Goal: Complete application form: Complete application form

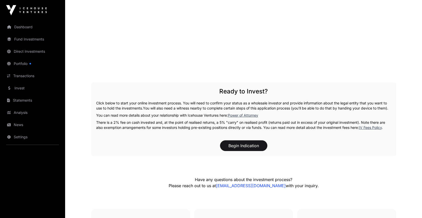
scroll to position [689, 0]
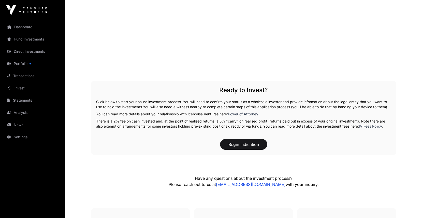
click at [244, 149] on button "Begin Indication" at bounding box center [243, 144] width 47 height 11
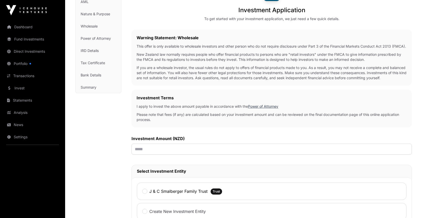
scroll to position [62, 0]
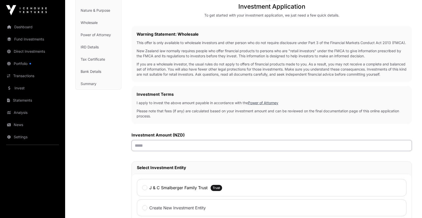
click at [131, 148] on input "text" at bounding box center [271, 145] width 280 height 11
type input "**"
type input "*******"
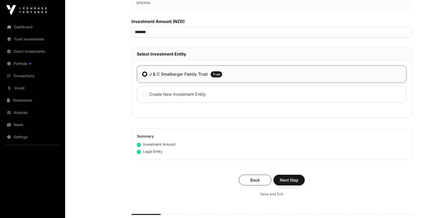
scroll to position [176, 0]
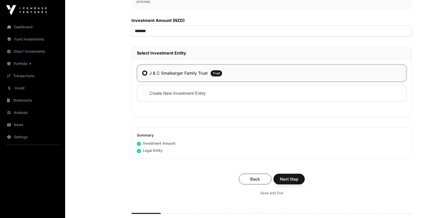
click at [285, 178] on span "Next Step" at bounding box center [289, 179] width 19 height 6
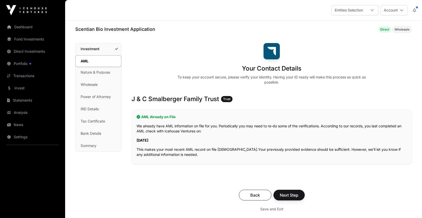
click at [286, 193] on span "Next Step" at bounding box center [289, 195] width 19 height 6
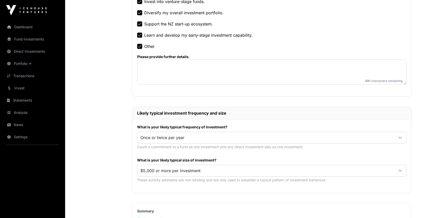
scroll to position [189, 0]
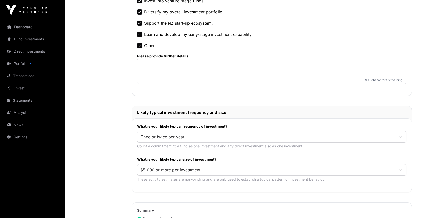
click at [400, 137] on icon at bounding box center [399, 137] width 3 height 2
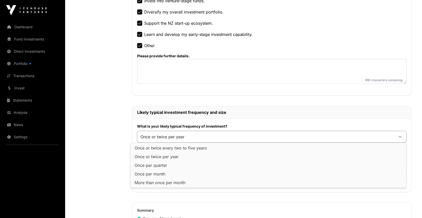
click at [397, 134] on div at bounding box center [400, 136] width 12 height 9
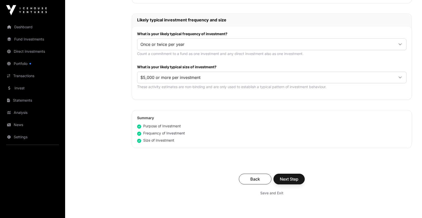
scroll to position [283, 0]
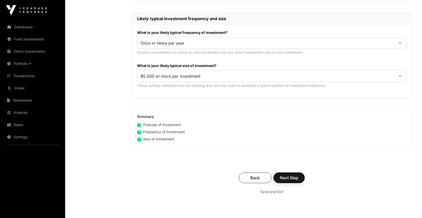
click at [287, 175] on span "Next Step" at bounding box center [289, 177] width 19 height 6
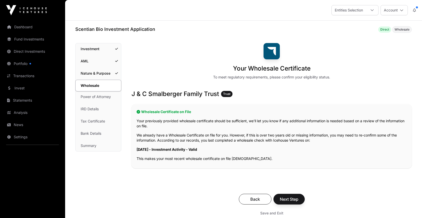
click at [289, 199] on span "Next Step" at bounding box center [289, 199] width 19 height 6
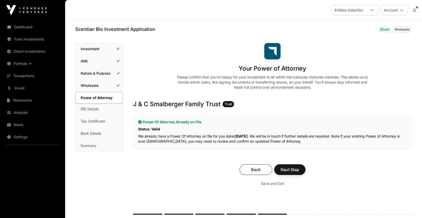
click at [289, 168] on span "Next Step" at bounding box center [289, 169] width 19 height 6
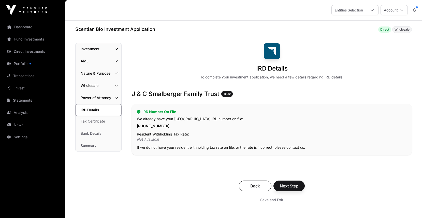
click at [287, 186] on span "Next Step" at bounding box center [289, 186] width 19 height 6
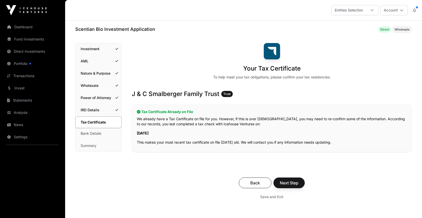
click at [288, 182] on span "Next Step" at bounding box center [289, 182] width 19 height 6
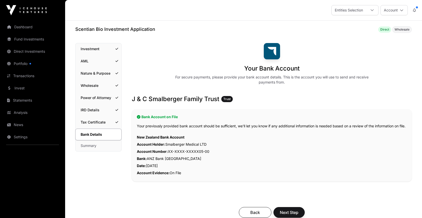
click at [289, 212] on span "Next Step" at bounding box center [289, 212] width 19 height 6
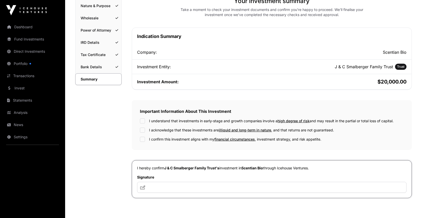
scroll to position [68, 0]
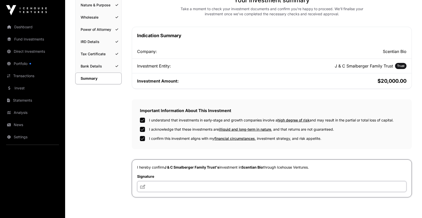
click at [139, 186] on input "text" at bounding box center [271, 186] width 269 height 11
type input "**********"
click at [140, 187] on icon at bounding box center [142, 186] width 5 height 4
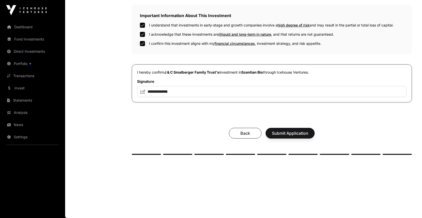
scroll to position [164, 0]
click at [288, 131] on span "Submit Application" at bounding box center [290, 133] width 36 height 6
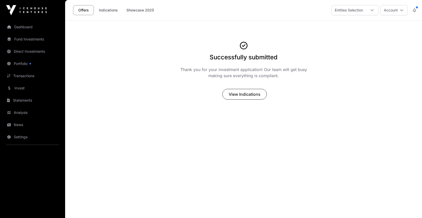
click at [249, 95] on span "View Indications" at bounding box center [245, 94] width 32 height 6
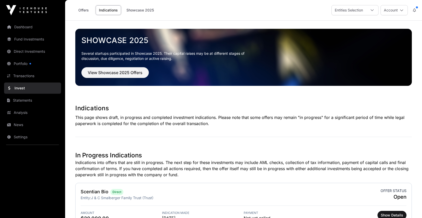
click at [27, 27] on link "Dashboard" at bounding box center [32, 26] width 57 height 11
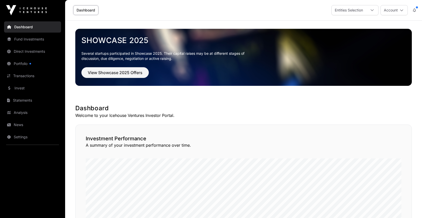
click at [27, 27] on link "Dashboard" at bounding box center [32, 26] width 57 height 11
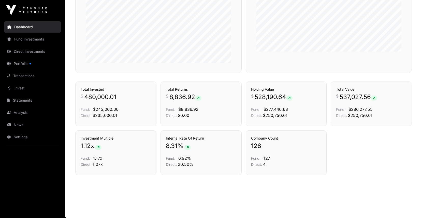
scroll to position [328, 0]
